Goal: Transaction & Acquisition: Download file/media

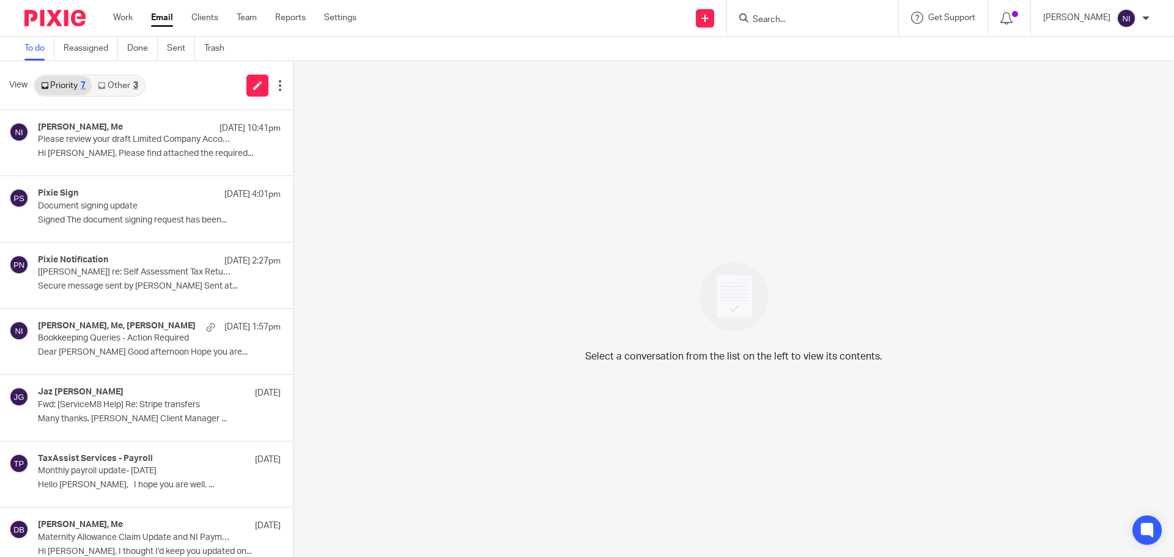
click at [138, 88] on div "3" at bounding box center [135, 85] width 5 height 9
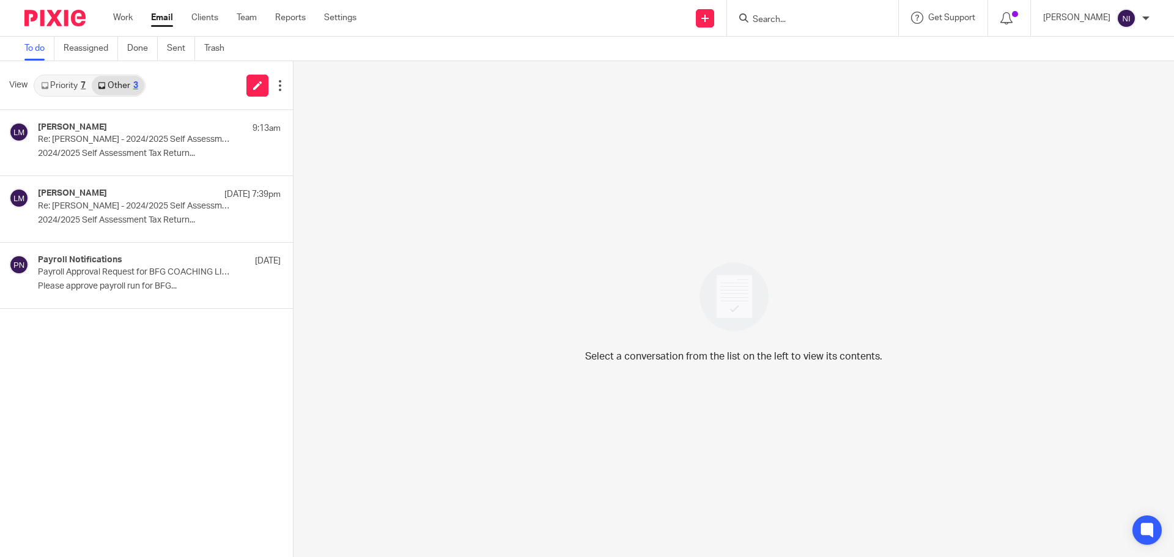
click at [79, 84] on link "Priority 7" at bounding box center [63, 86] width 57 height 20
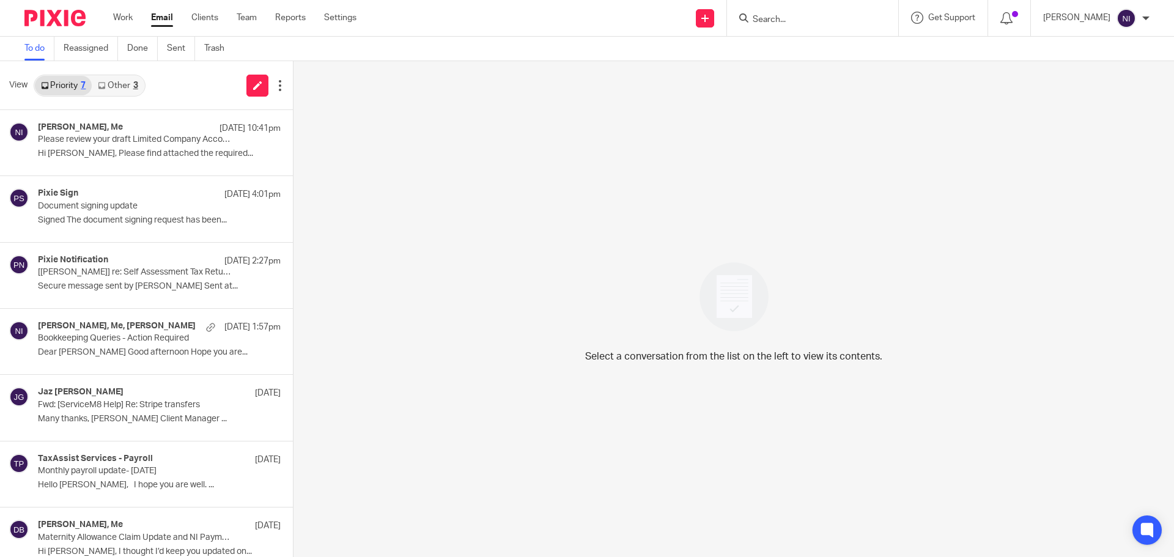
click at [155, 18] on link "Email" at bounding box center [162, 18] width 22 height 12
click at [287, 11] on div "Work Email Clients Team Reports Settings Work Email Clients Team Reports Settin…" at bounding box center [238, 18] width 274 height 36
click at [103, 135] on p "Please review your draft Limited Company Accounts and Corporation Tax Return" at bounding box center [120, 140] width 165 height 10
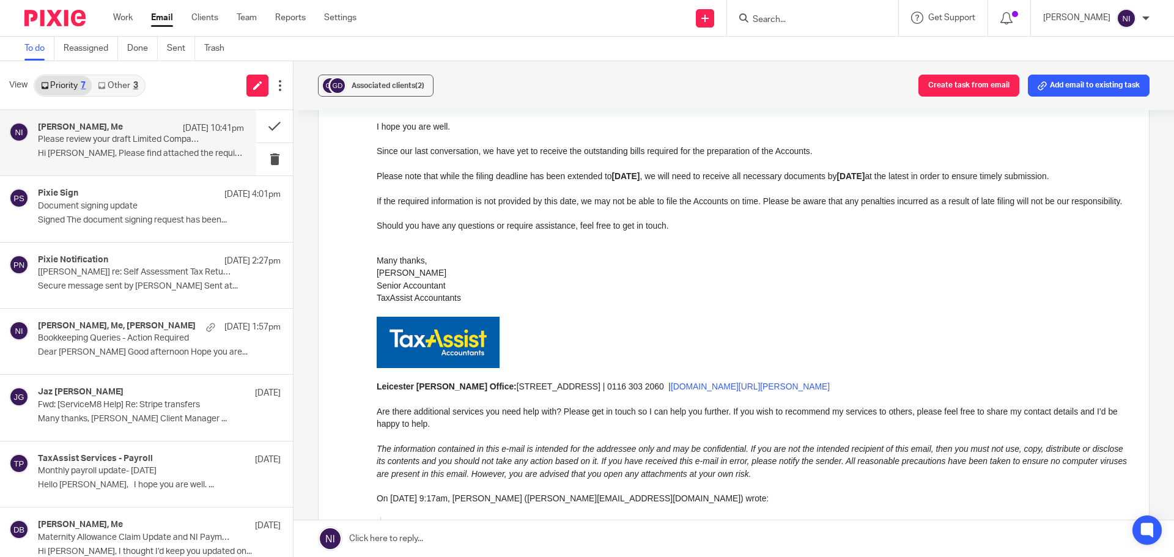
scroll to position [734, 0]
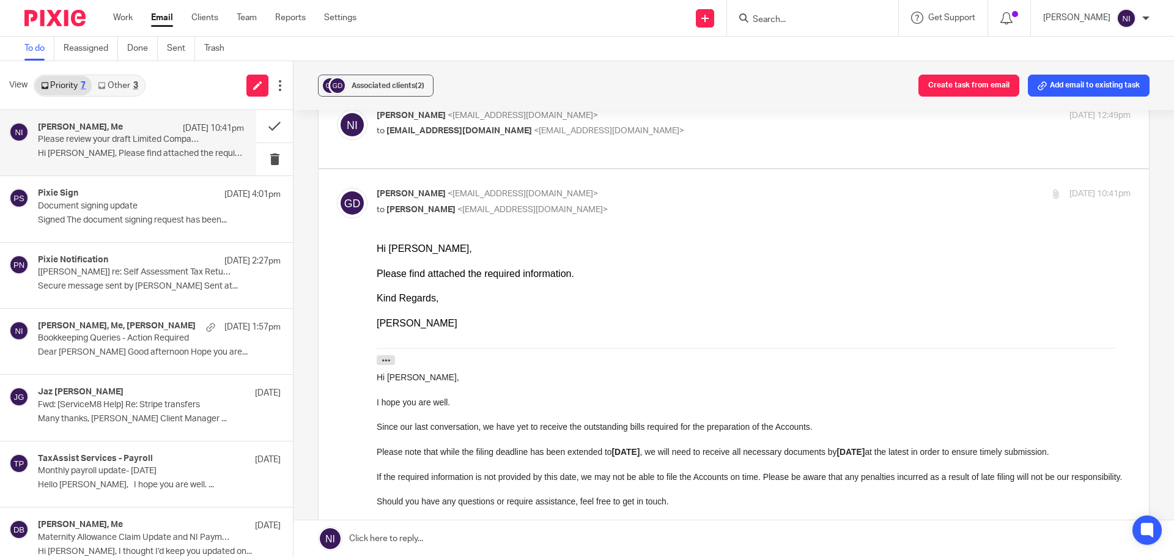
click at [794, 18] on input "Search" at bounding box center [807, 20] width 110 height 11
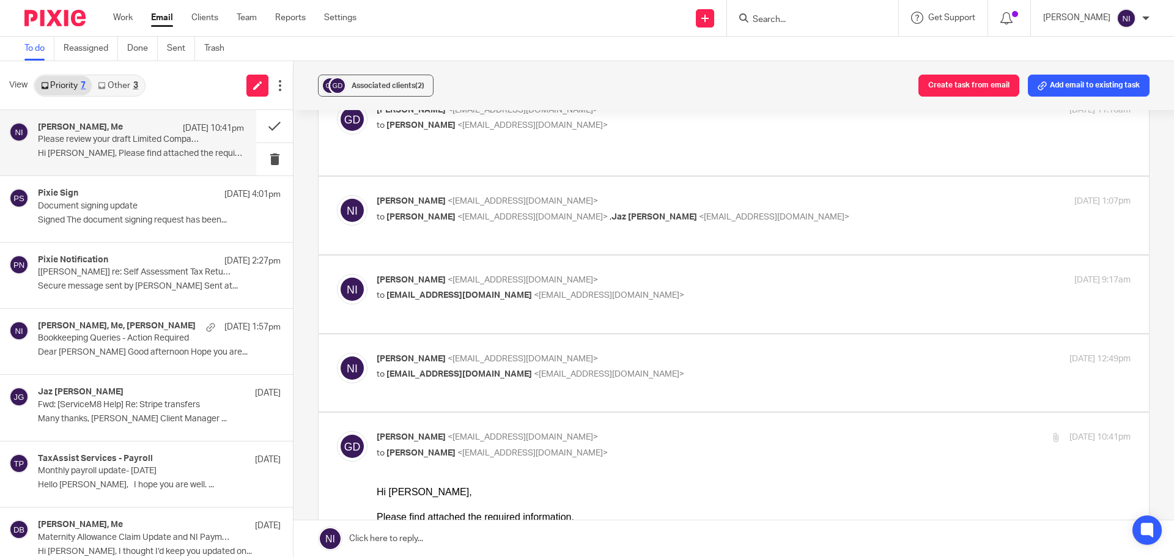
scroll to position [489, 0]
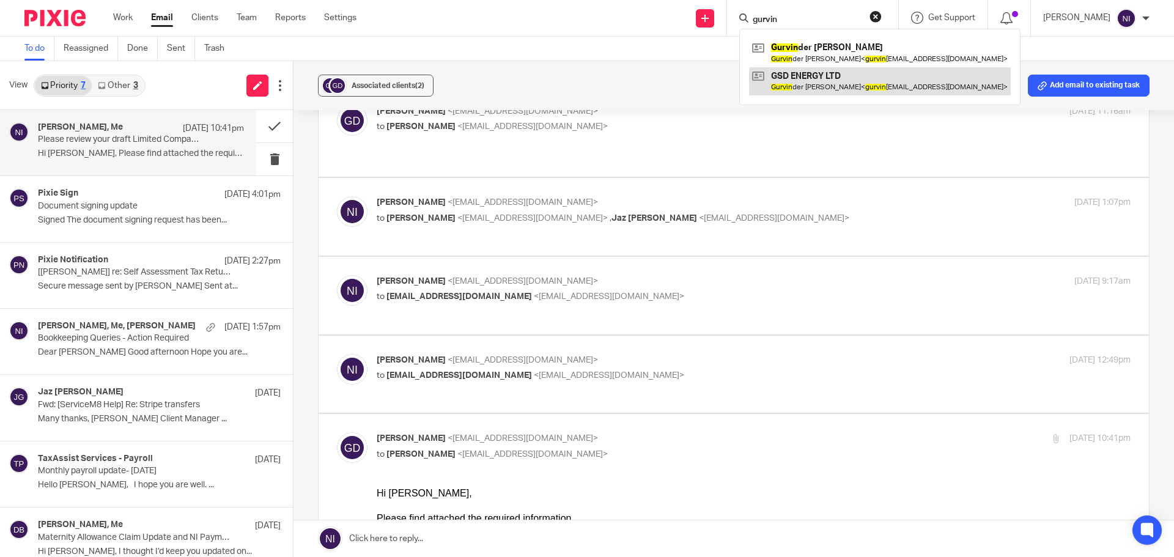
type input "gurvin"
click at [825, 72] on link at bounding box center [880, 81] width 262 height 28
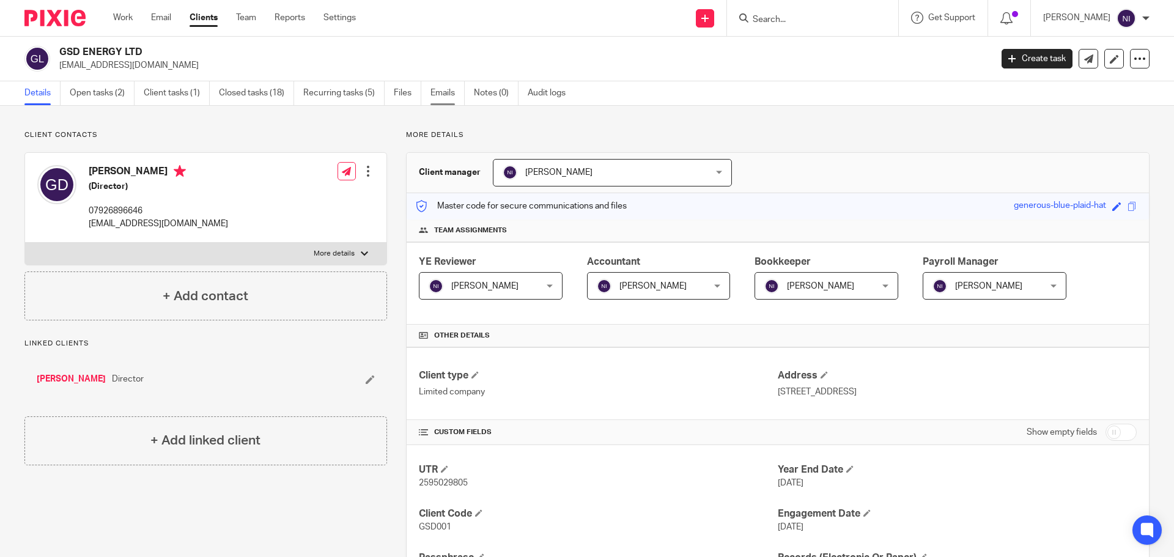
click at [449, 90] on link "Emails" at bounding box center [448, 93] width 34 height 24
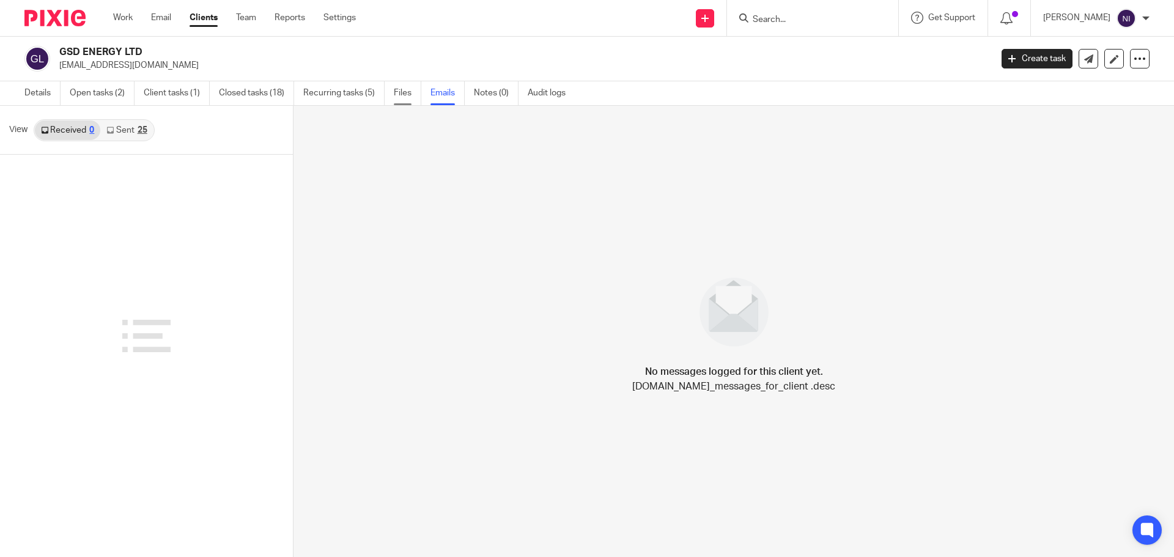
click at [408, 89] on link "Files" at bounding box center [408, 93] width 28 height 24
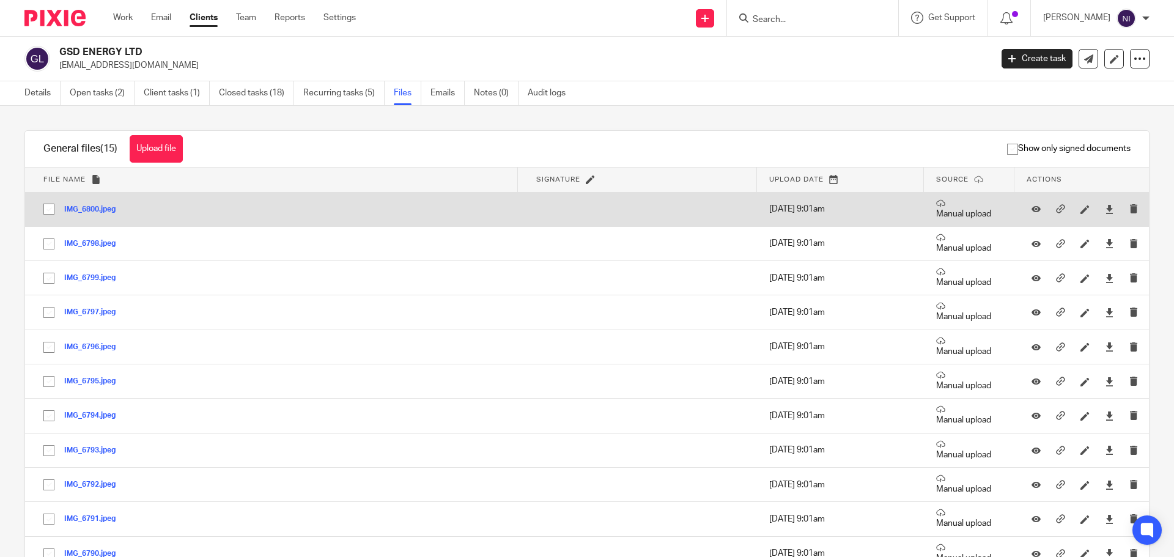
click at [48, 210] on input "checkbox" at bounding box center [48, 209] width 23 height 23
checkbox input "true"
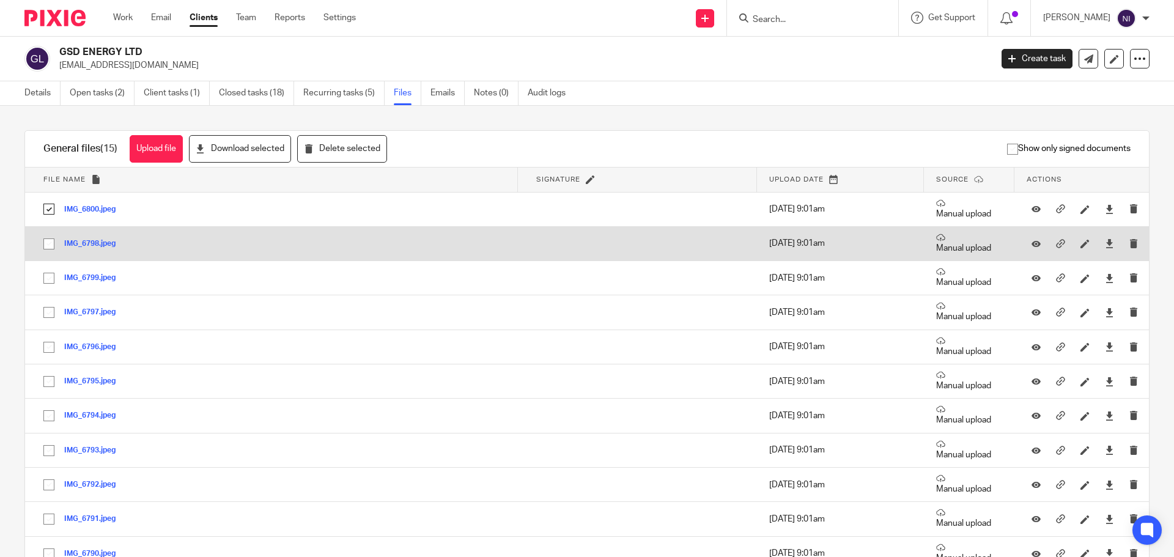
click at [51, 243] on input "checkbox" at bounding box center [48, 243] width 23 height 23
checkbox input "true"
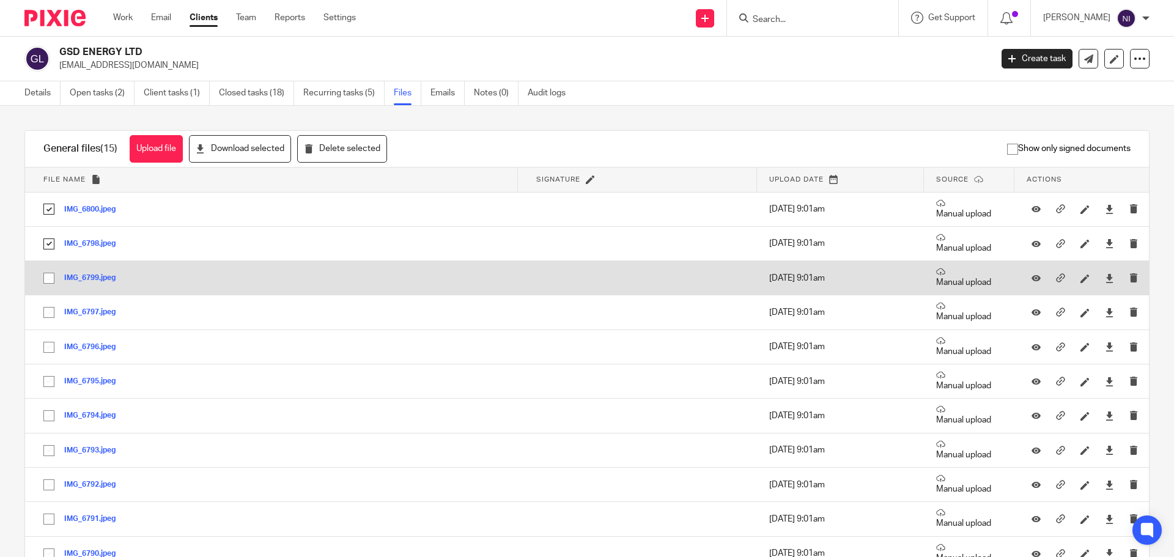
click at [51, 278] on input "checkbox" at bounding box center [48, 278] width 23 height 23
checkbox input "true"
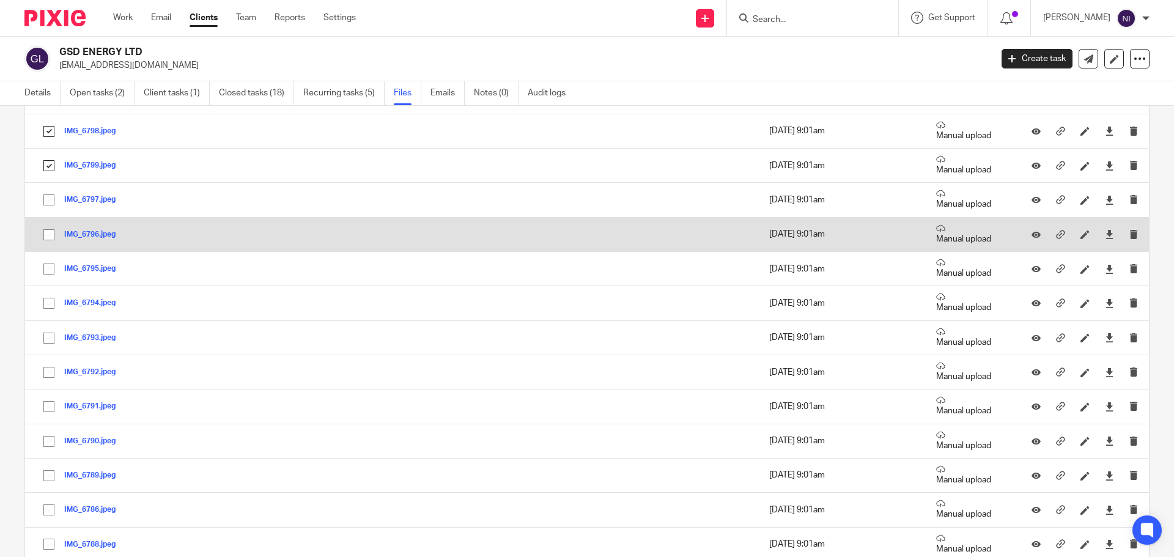
scroll to position [122, 0]
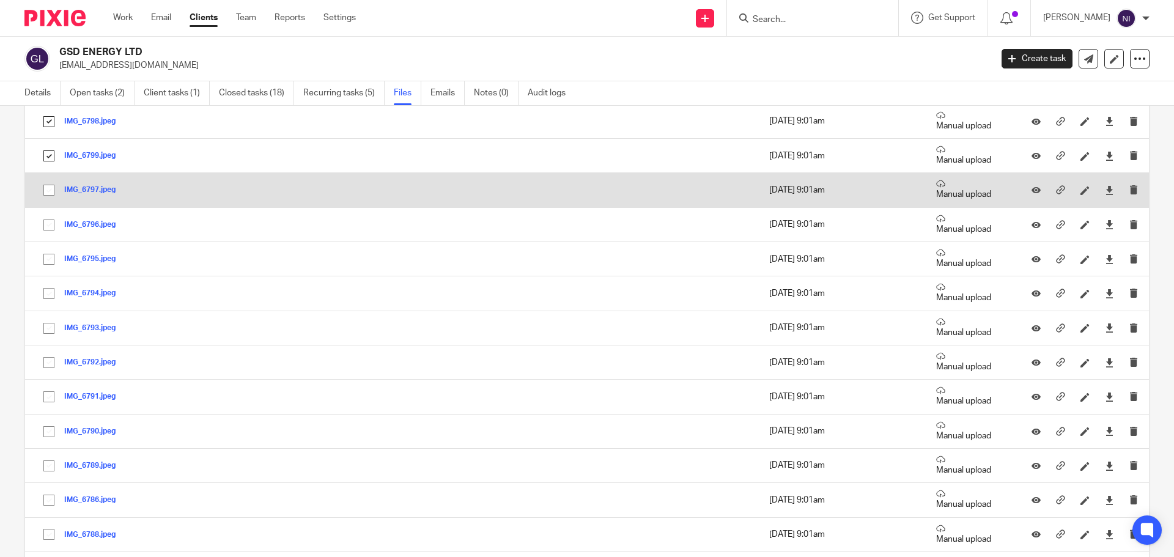
click at [52, 193] on input "checkbox" at bounding box center [48, 190] width 23 height 23
checkbox input "true"
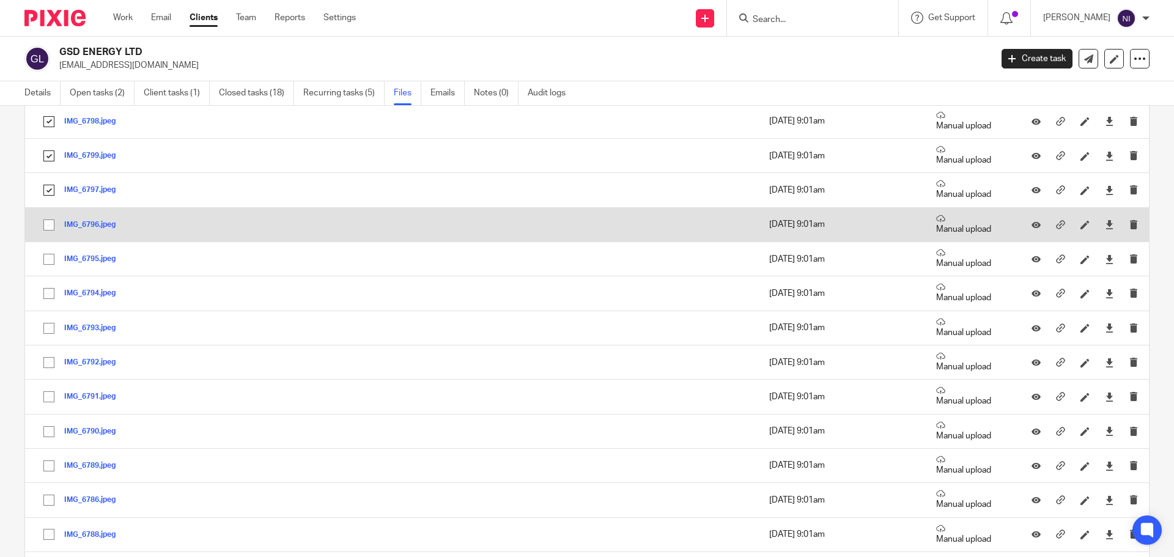
click at [48, 231] on input "checkbox" at bounding box center [48, 224] width 23 height 23
checkbox input "true"
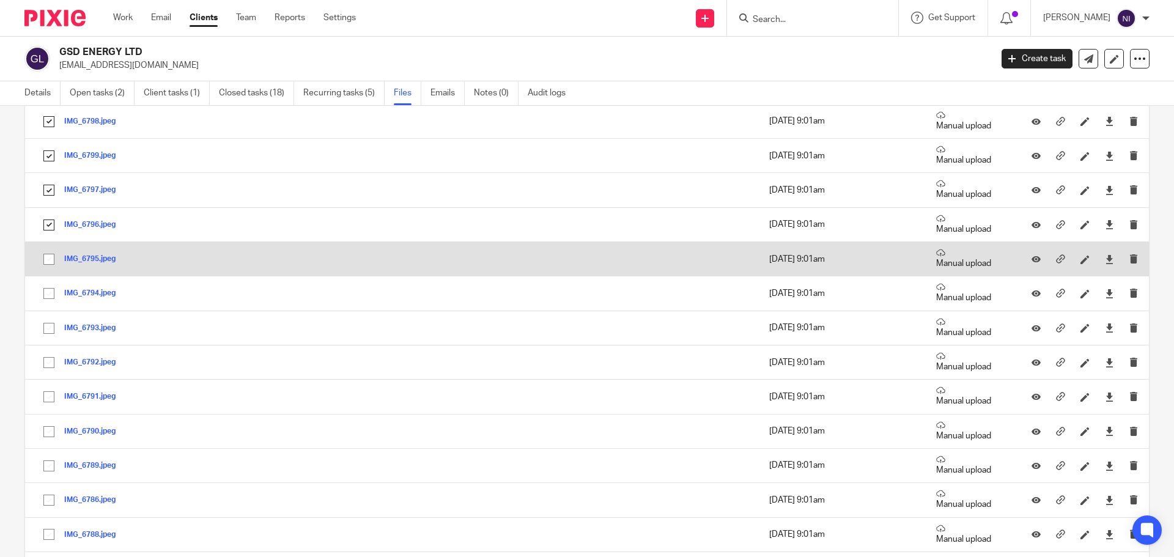
click at [47, 262] on input "checkbox" at bounding box center [48, 259] width 23 height 23
checkbox input "true"
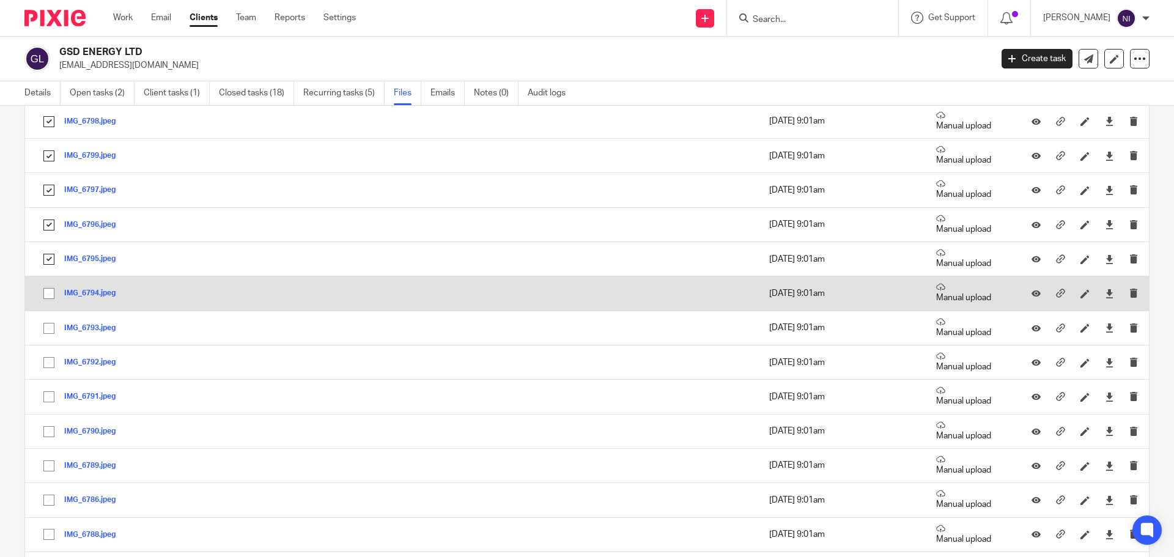
click at [46, 289] on input "checkbox" at bounding box center [48, 293] width 23 height 23
checkbox input "true"
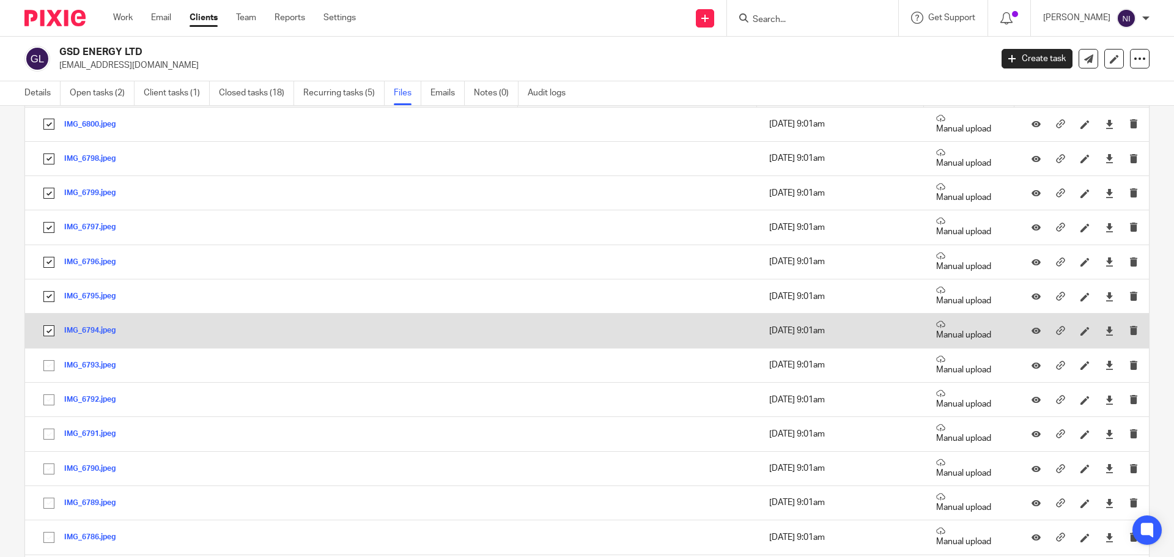
scroll to position [183, 0]
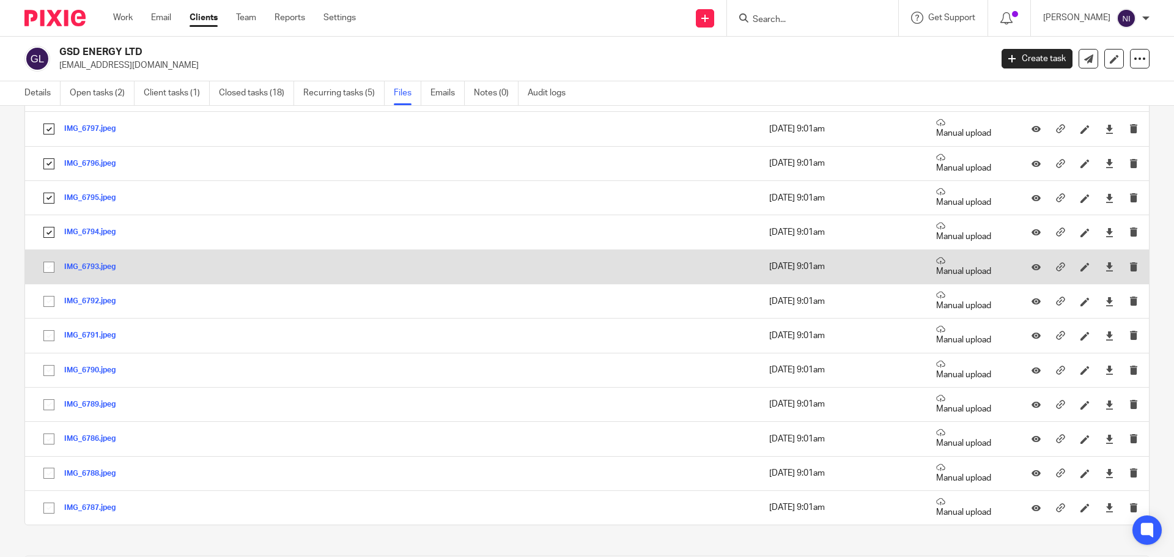
click at [49, 272] on input "checkbox" at bounding box center [48, 267] width 23 height 23
checkbox input "true"
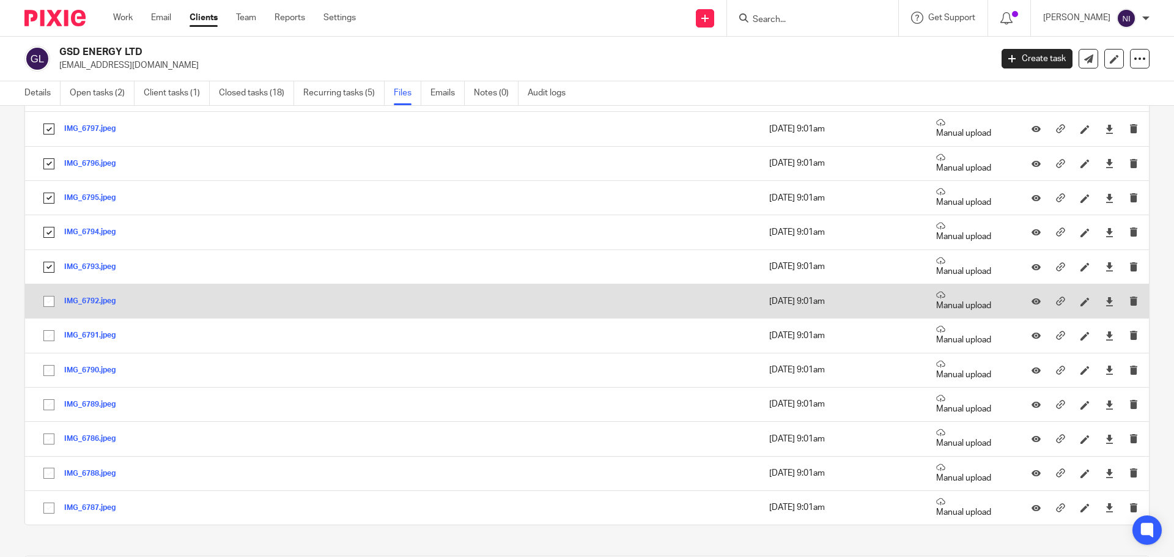
click at [48, 300] on input "checkbox" at bounding box center [48, 301] width 23 height 23
checkbox input "true"
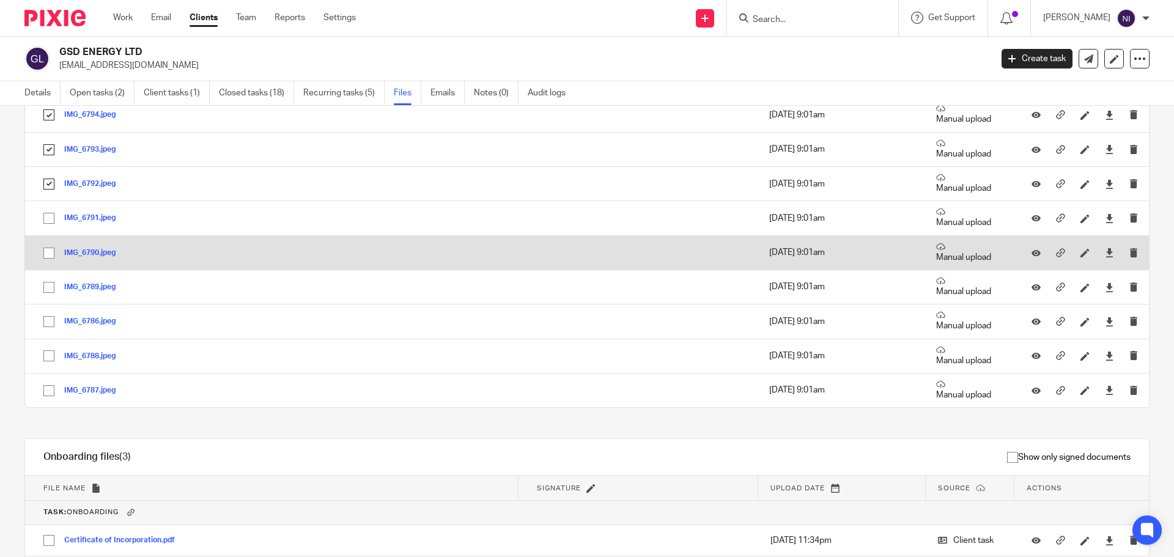
scroll to position [306, 0]
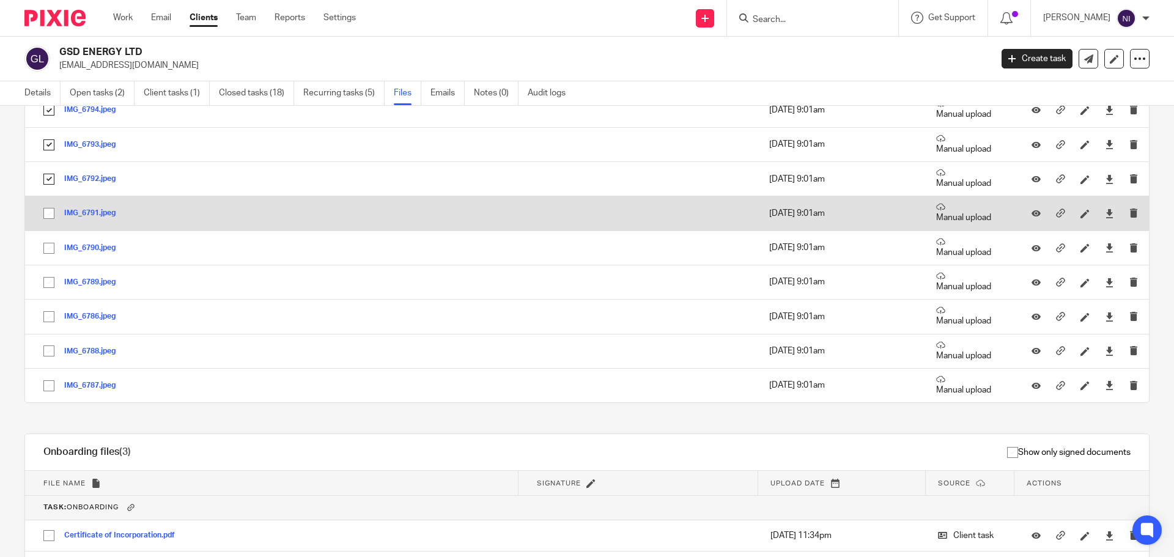
click at [49, 215] on input "checkbox" at bounding box center [48, 213] width 23 height 23
checkbox input "true"
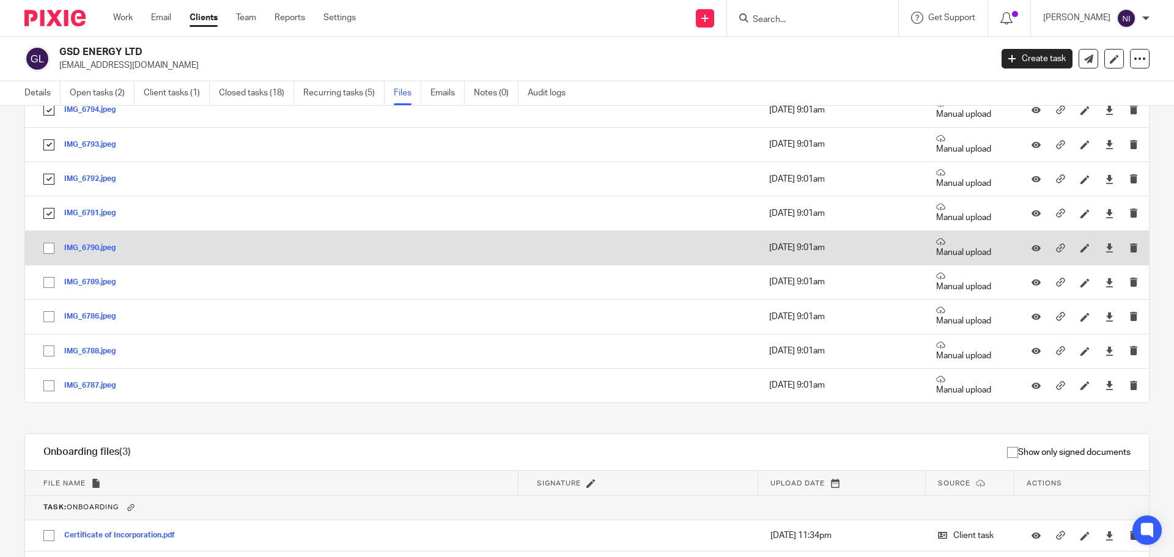
click at [45, 253] on input "checkbox" at bounding box center [48, 248] width 23 height 23
checkbox input "true"
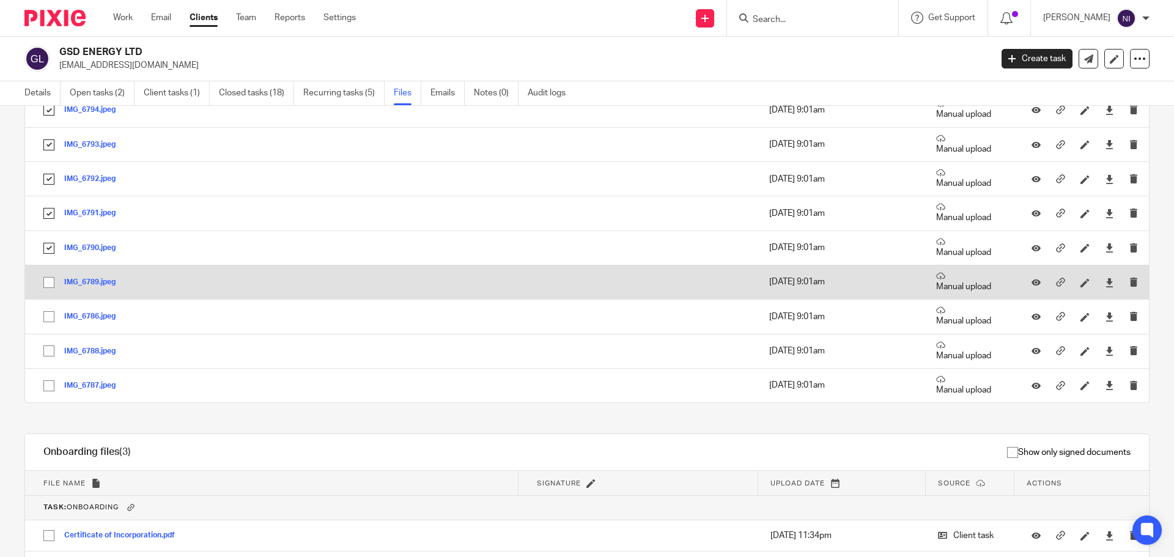
click at [45, 284] on input "checkbox" at bounding box center [48, 282] width 23 height 23
checkbox input "true"
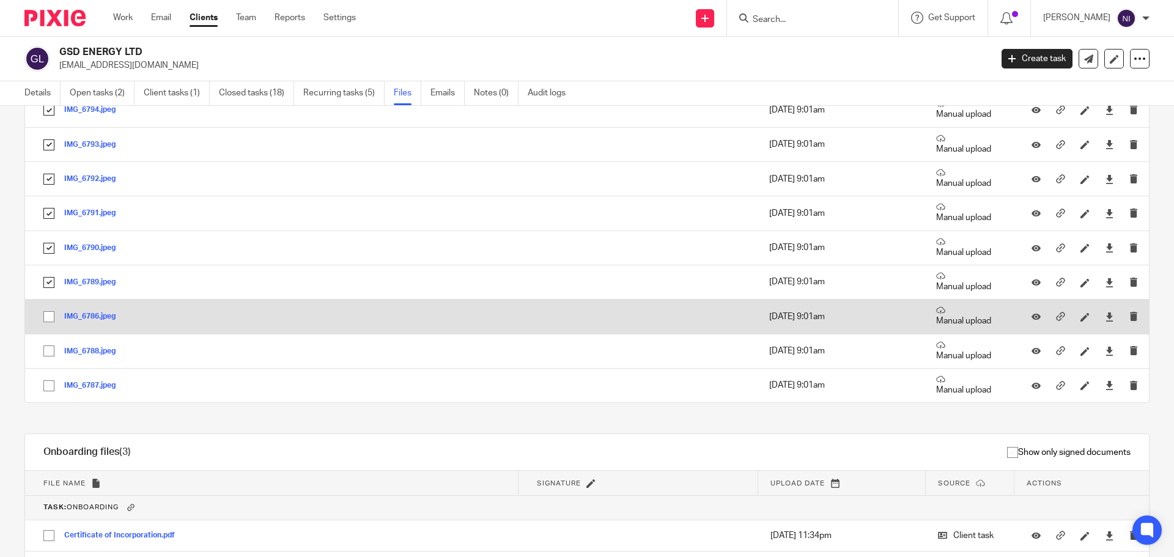
click at [54, 314] on input "checkbox" at bounding box center [48, 316] width 23 height 23
checkbox input "true"
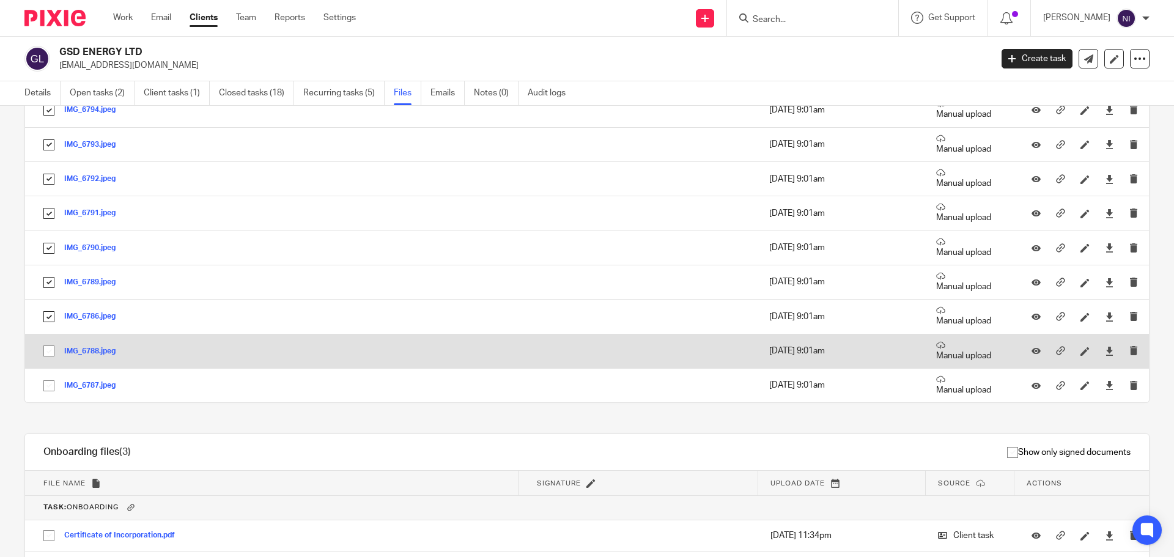
click at [54, 351] on input "checkbox" at bounding box center [48, 350] width 23 height 23
checkbox input "true"
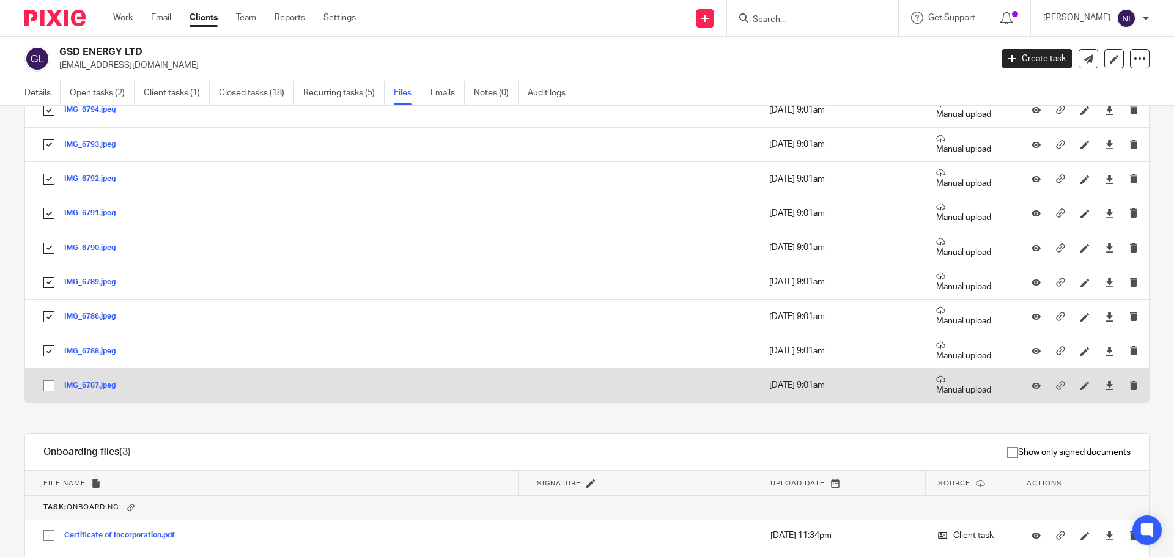
click at [48, 382] on input "checkbox" at bounding box center [48, 385] width 23 height 23
checkbox input "true"
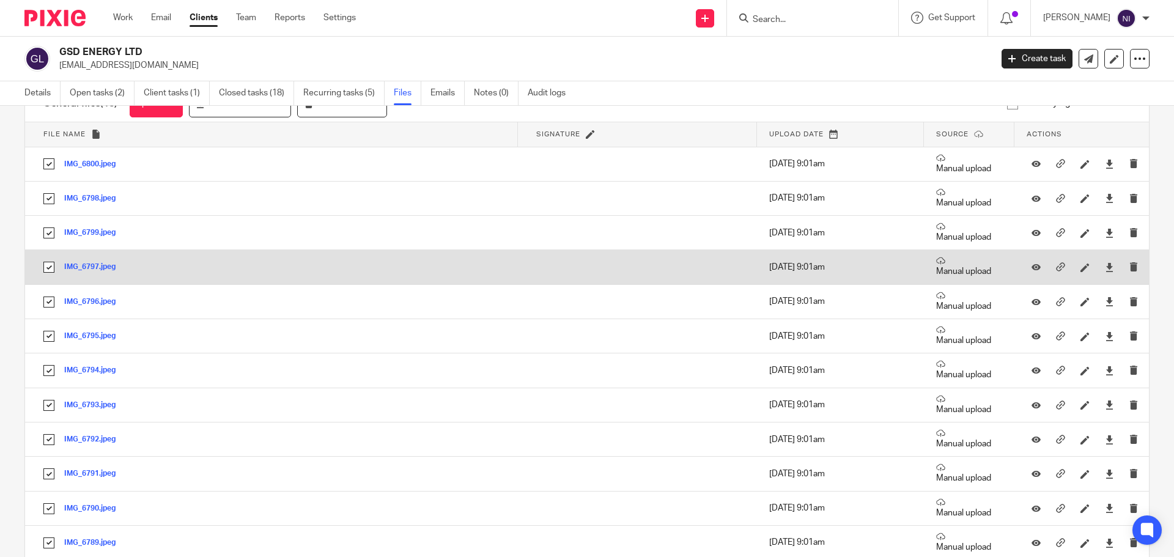
scroll to position [0, 0]
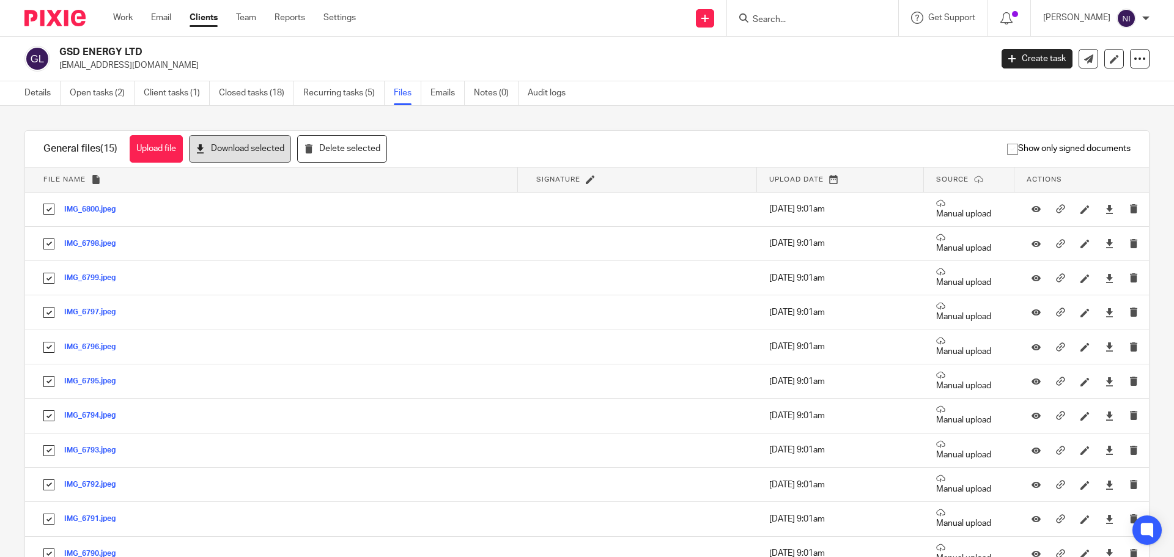
click at [230, 149] on button "Download selected" at bounding box center [240, 149] width 102 height 28
